Goal: Check status: Check status

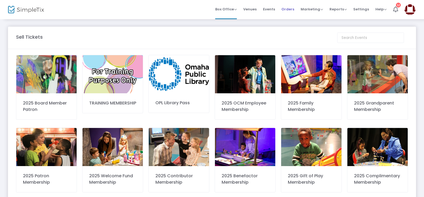
click at [290, 8] on span "Orders" at bounding box center [287, 9] width 13 height 14
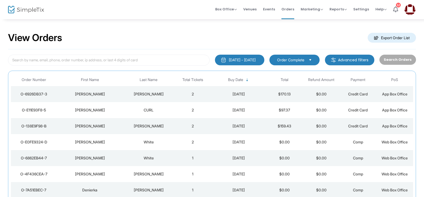
click at [243, 57] on div "[DATE] - [DATE]" at bounding box center [242, 59] width 27 height 5
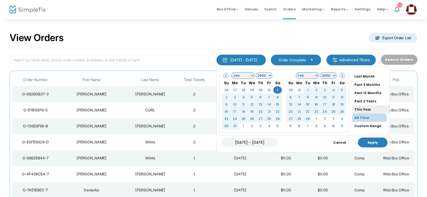
scroll to position [41, 0]
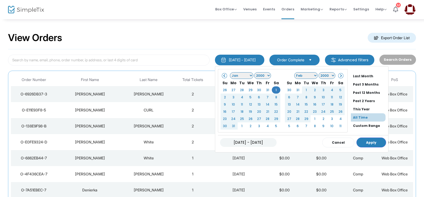
click at [360, 116] on li "All Time" at bounding box center [368, 117] width 35 height 8
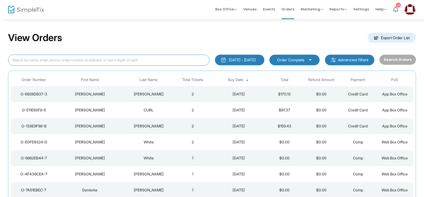
click at [51, 58] on input at bounding box center [108, 60] width 201 height 11
type input "Breinig"
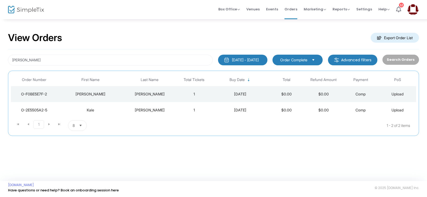
click at [144, 110] on div "Breinig" at bounding box center [149, 110] width 49 height 5
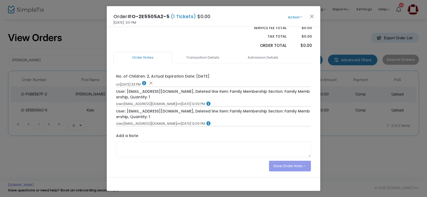
scroll to position [129, 0]
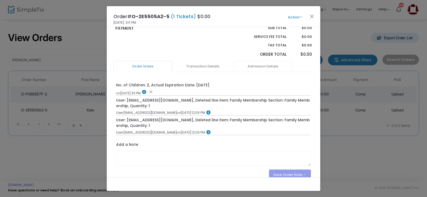
click at [271, 68] on link "Admission Details" at bounding box center [262, 66] width 59 height 11
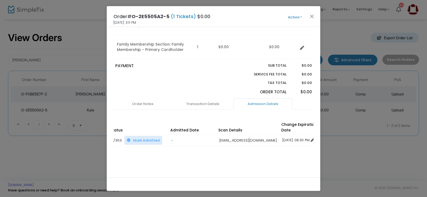
scroll to position [0, 109]
click at [311, 16] on button "Close" at bounding box center [311, 16] width 7 height 7
